Goal: Check status: Check status

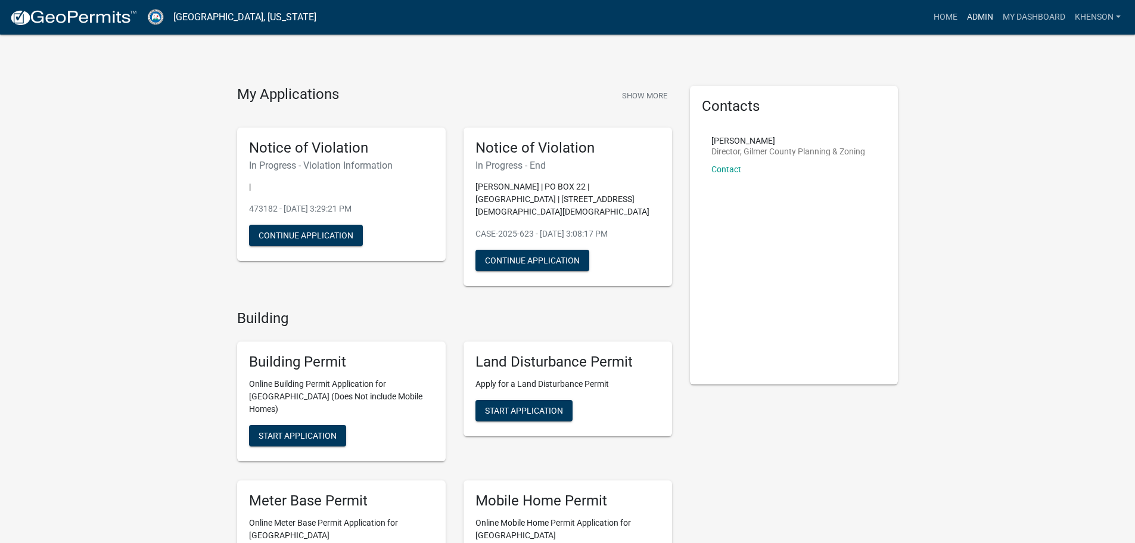
click at [969, 22] on link "Admin" at bounding box center [980, 17] width 36 height 23
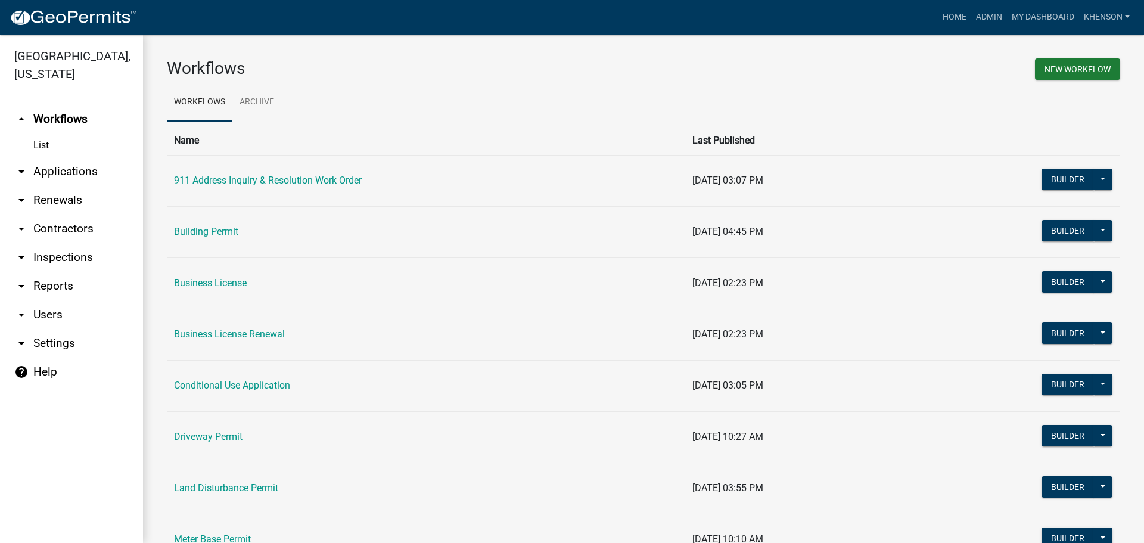
click at [64, 163] on link "arrow_drop_down Applications" at bounding box center [71, 171] width 143 height 29
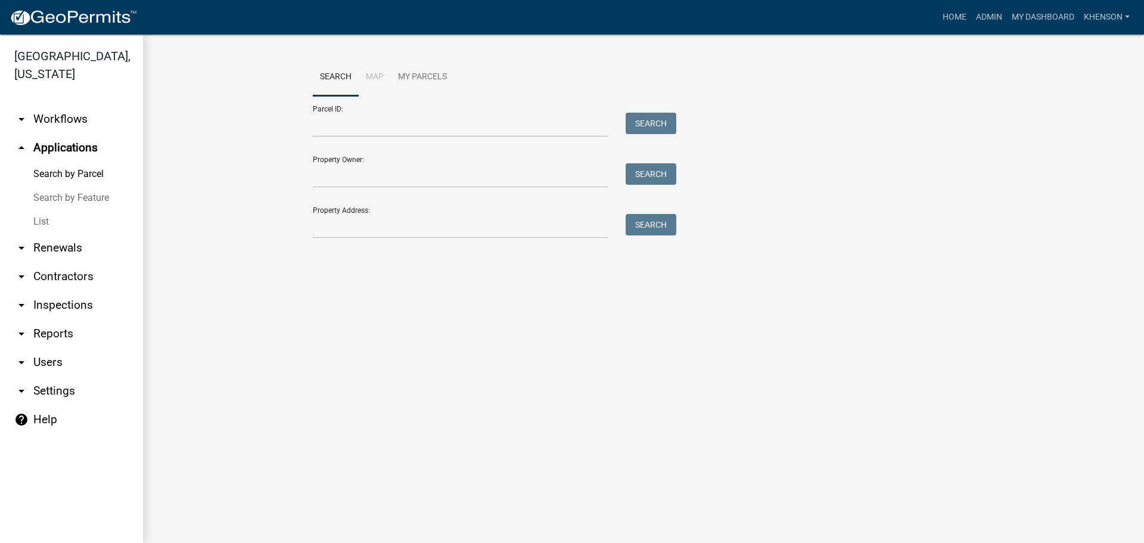
click at [41, 216] on link "List" at bounding box center [71, 222] width 143 height 24
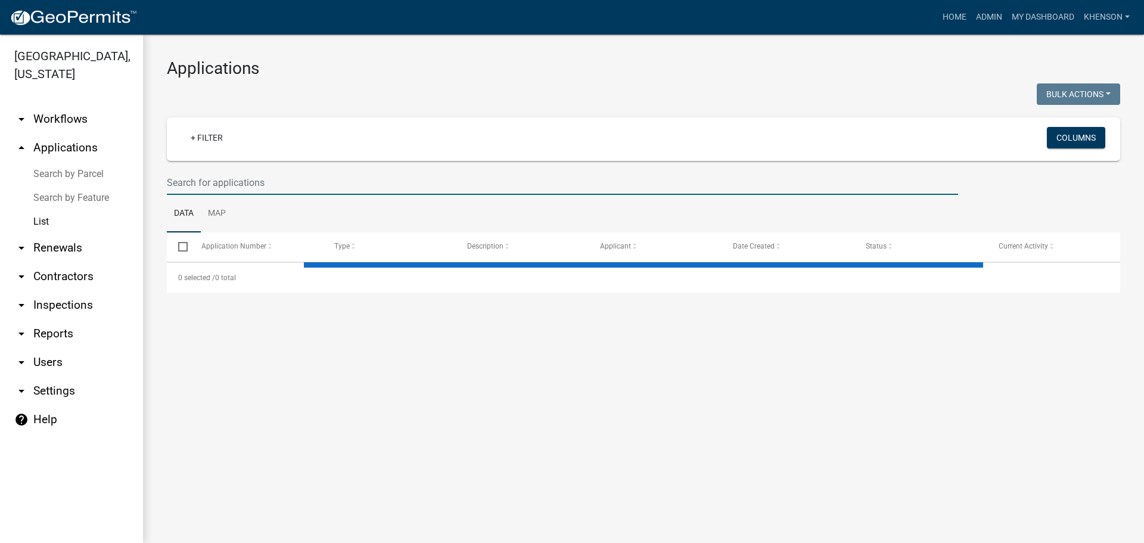
click at [195, 187] on input "text" at bounding box center [562, 182] width 791 height 24
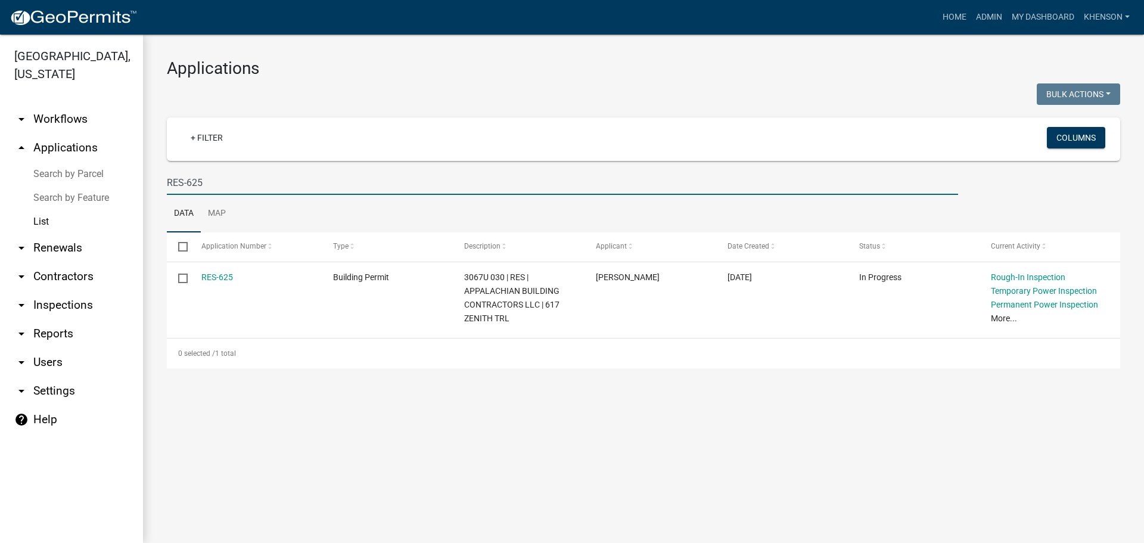
type input "RES-625"
